Goal: Entertainment & Leisure: Consume media (video, audio)

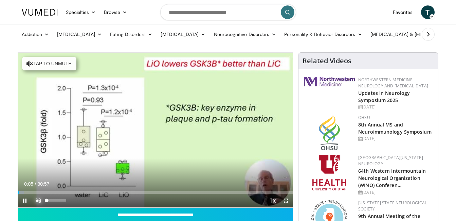
click at [37, 200] on span "Video Player" at bounding box center [39, 200] width 14 height 14
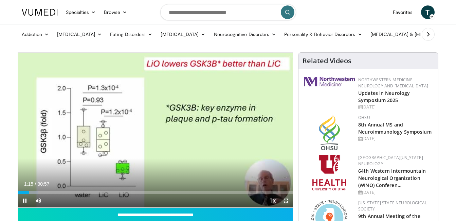
click at [287, 199] on span "Video Player" at bounding box center [286, 200] width 14 height 14
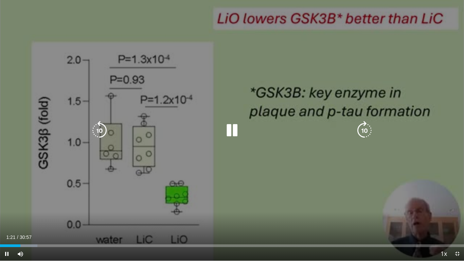
click at [451, 190] on div "10 seconds Tap to unmute" at bounding box center [232, 130] width 464 height 260
click at [237, 131] on icon "Video Player" at bounding box center [231, 130] width 19 height 19
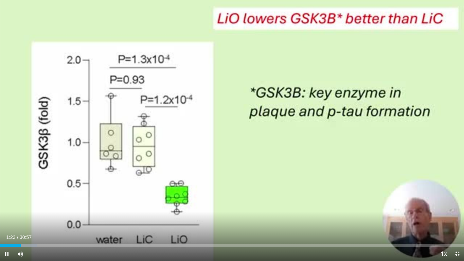
drag, startPoint x: 143, startPoint y: 240, endPoint x: 147, endPoint y: 247, distance: 9.0
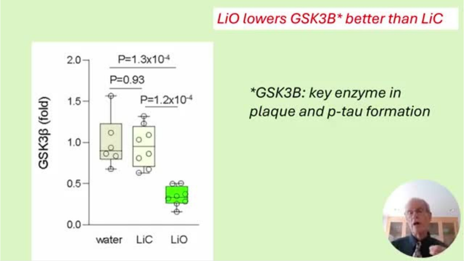
drag, startPoint x: 147, startPoint y: 247, endPoint x: 202, endPoint y: 256, distance: 55.6
click at [202, 220] on div "10 seconds Tap to unmute" at bounding box center [232, 130] width 464 height 260
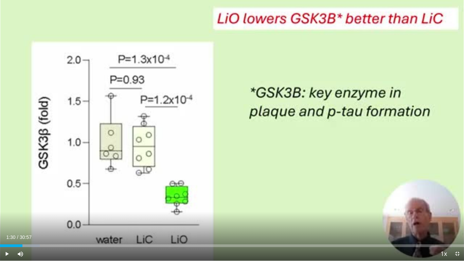
click at [201, 220] on div "Current Time 1:30 / Duration 30:57 Play Skip Backward Skip Forward Mute Loaded …" at bounding box center [232, 254] width 464 height 14
click at [8, 220] on span "Video Player" at bounding box center [7, 254] width 14 height 14
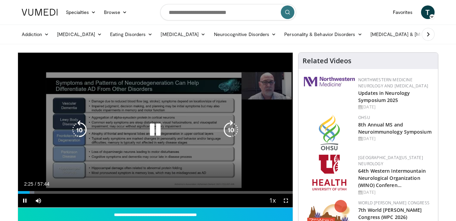
click at [155, 133] on icon "Video Player" at bounding box center [155, 129] width 19 height 19
click at [154, 130] on icon "Video Player" at bounding box center [155, 129] width 19 height 19
click at [158, 128] on icon "Video Player" at bounding box center [155, 129] width 19 height 19
click at [158, 126] on icon "Video Player" at bounding box center [155, 129] width 19 height 19
click at [155, 131] on icon "Video Player" at bounding box center [155, 129] width 19 height 19
